Goal: Check status: Check status

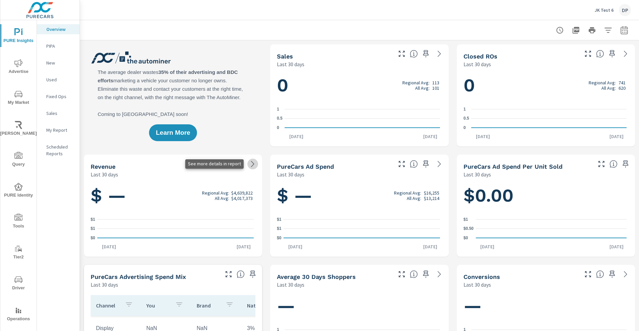
click at [249, 164] on icon at bounding box center [253, 164] width 8 height 8
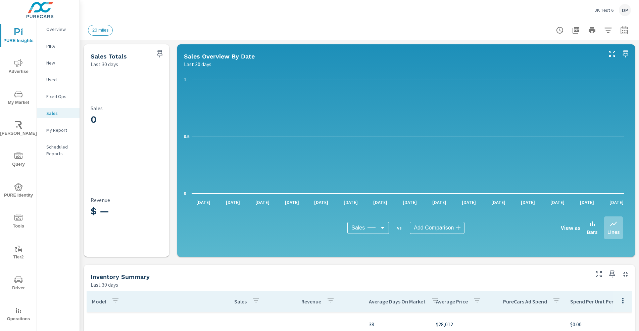
scroll to position [260, 0]
click at [52, 31] on p "Overview" at bounding box center [60, 29] width 28 height 7
